Goal: Navigation & Orientation: Understand site structure

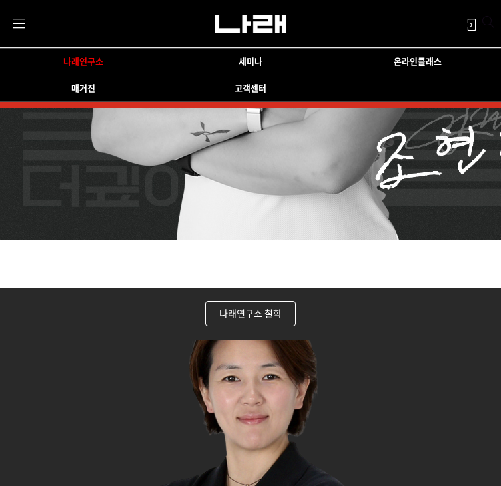
scroll to position [1830, 0]
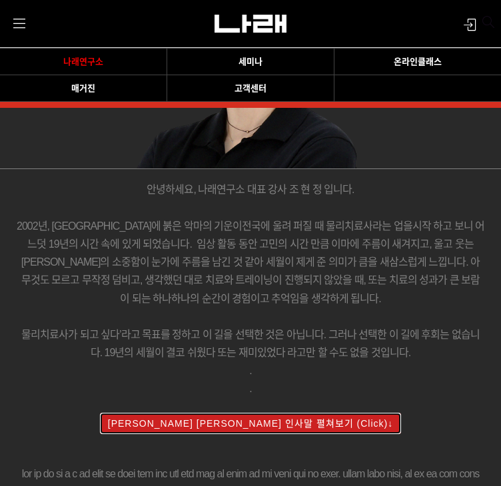
scroll to position [2182, 0]
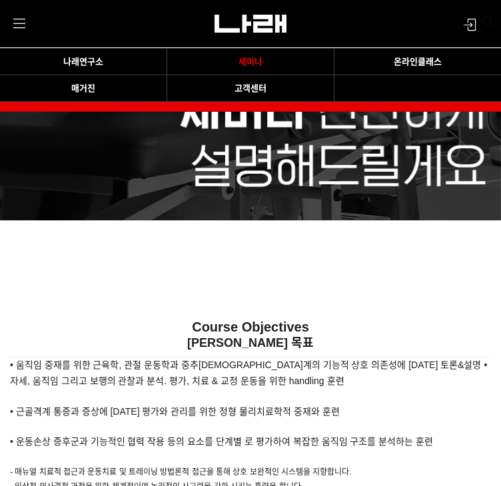
scroll to position [1079, 0]
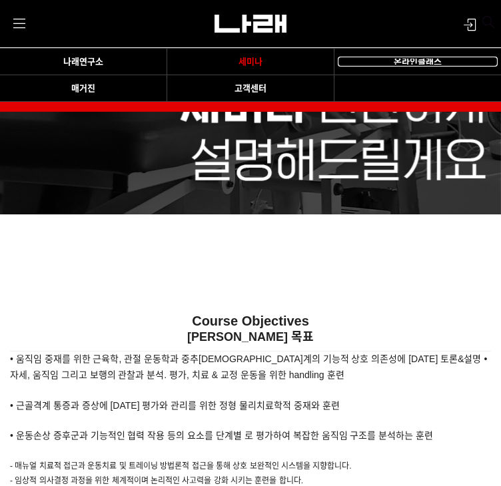
click at [364, 57] on link "온라인클래스" at bounding box center [418, 62] width 160 height 11
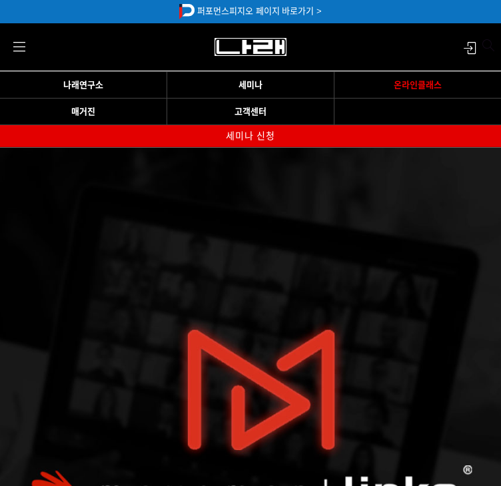
click at [244, 39] on img at bounding box center [249, 47] width 71 height 18
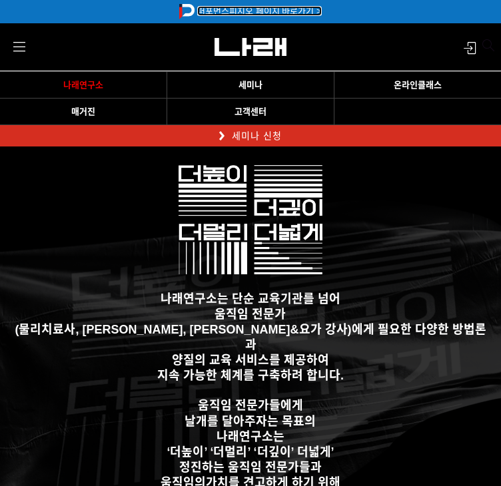
click at [224, 13] on link "퍼포먼스피지오 페이지 바로가기 >" at bounding box center [259, 11] width 124 height 10
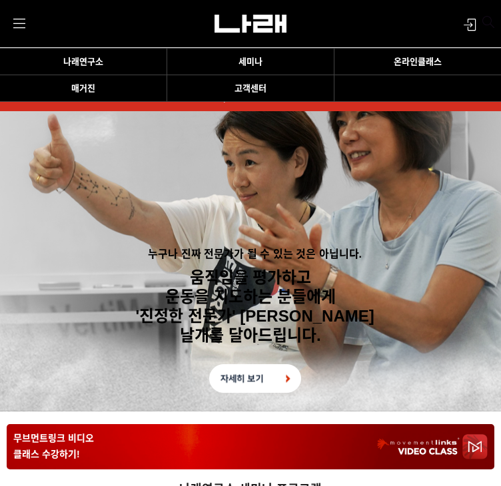
scroll to position [41, 0]
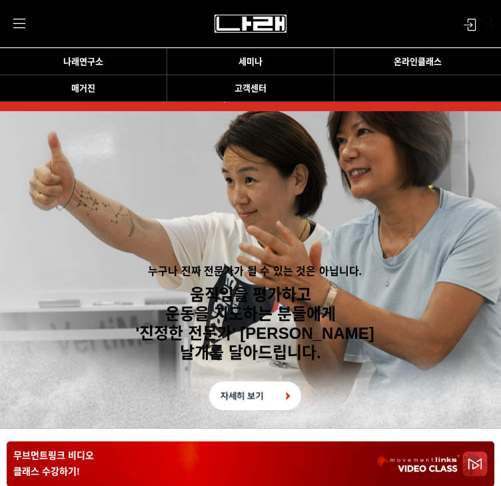
click at [240, 23] on img at bounding box center [249, 24] width 71 height 18
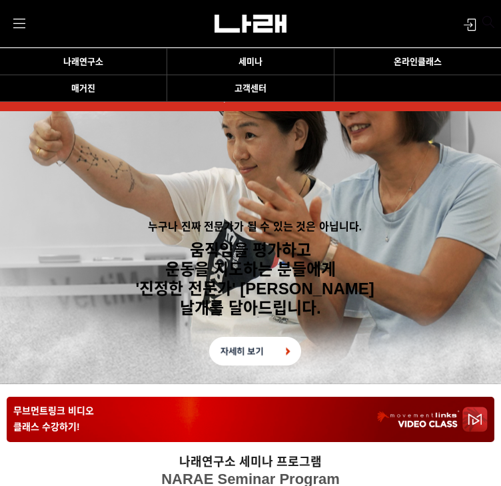
scroll to position [82, 0]
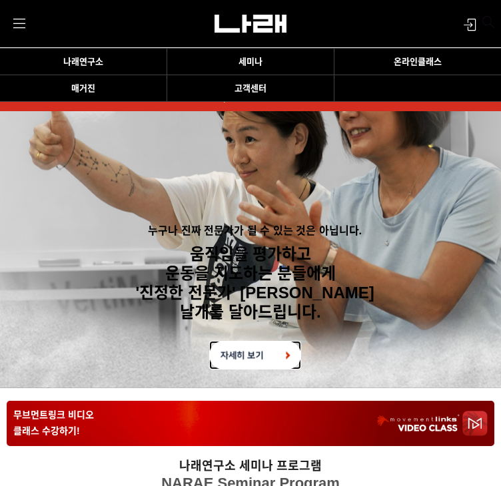
click at [230, 341] on img at bounding box center [255, 355] width 92 height 29
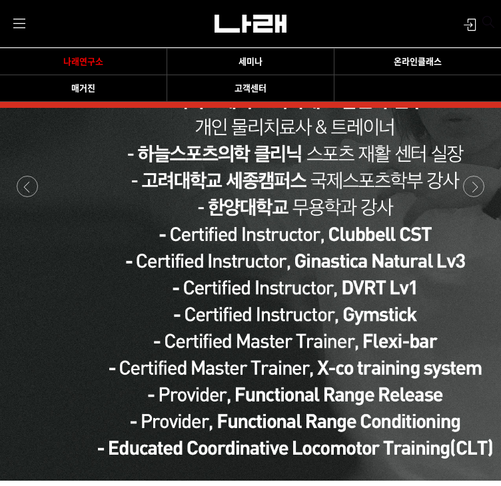
scroll to position [1587, 0]
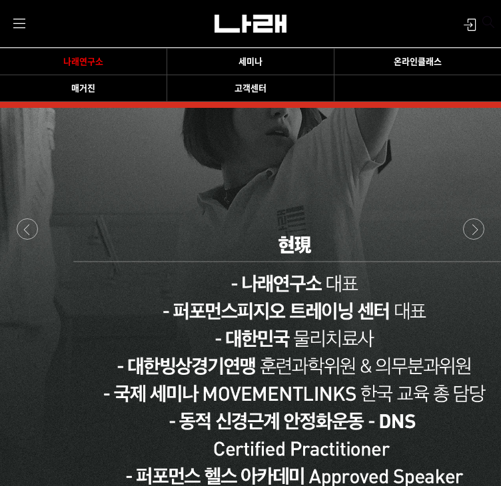
scroll to position [1538, 0]
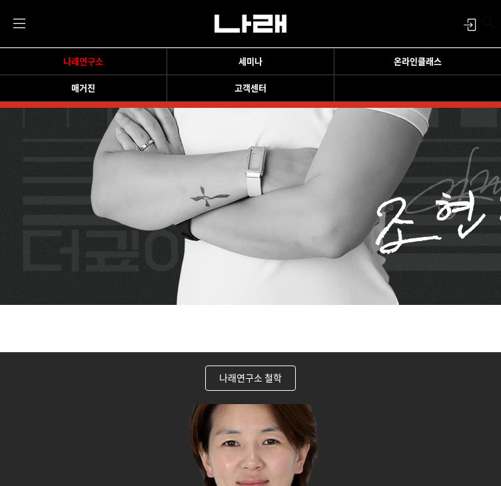
scroll to position [1765, 0]
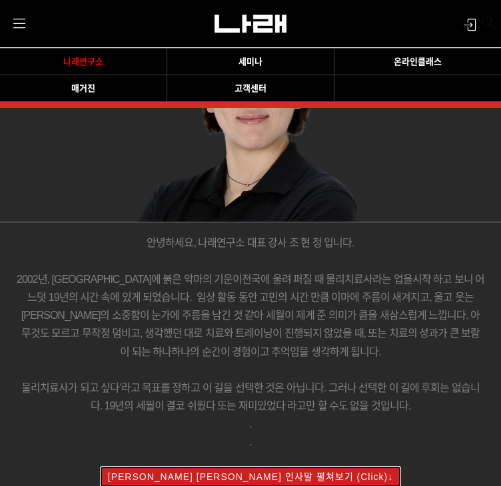
scroll to position [2192, 0]
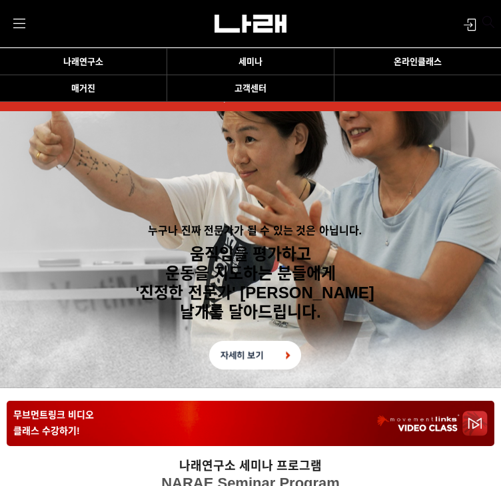
scroll to position [155, 0]
